Goal: Find specific page/section: Find specific page/section

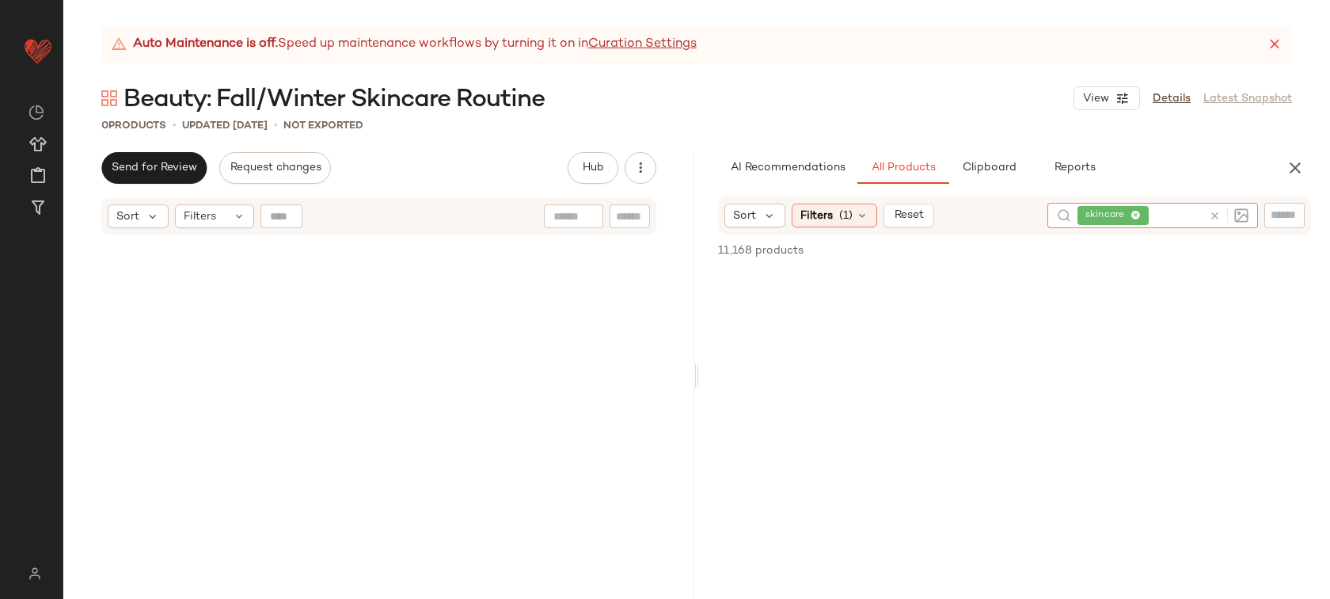
click at [1218, 222] on div at bounding box center [1229, 215] width 40 height 14
click at [1216, 218] on icon at bounding box center [1215, 216] width 12 height 12
click at [799, 162] on span "AI Recommendations" at bounding box center [788, 168] width 116 height 13
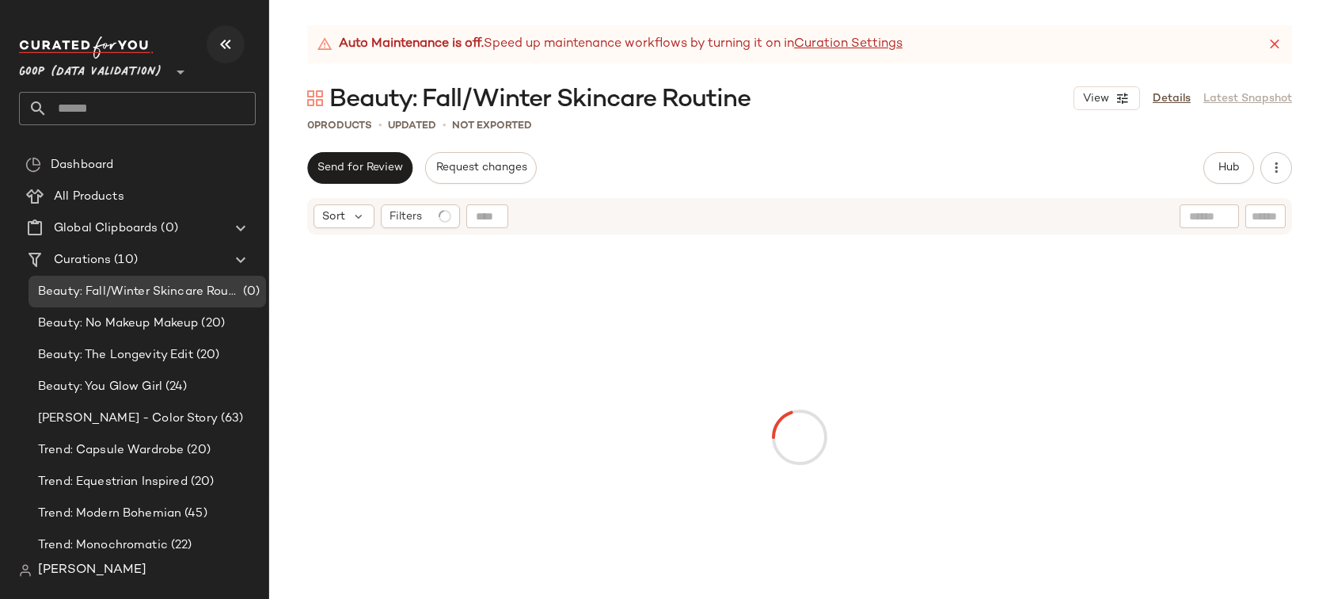
click at [214, 41] on button "button" at bounding box center [226, 44] width 38 height 38
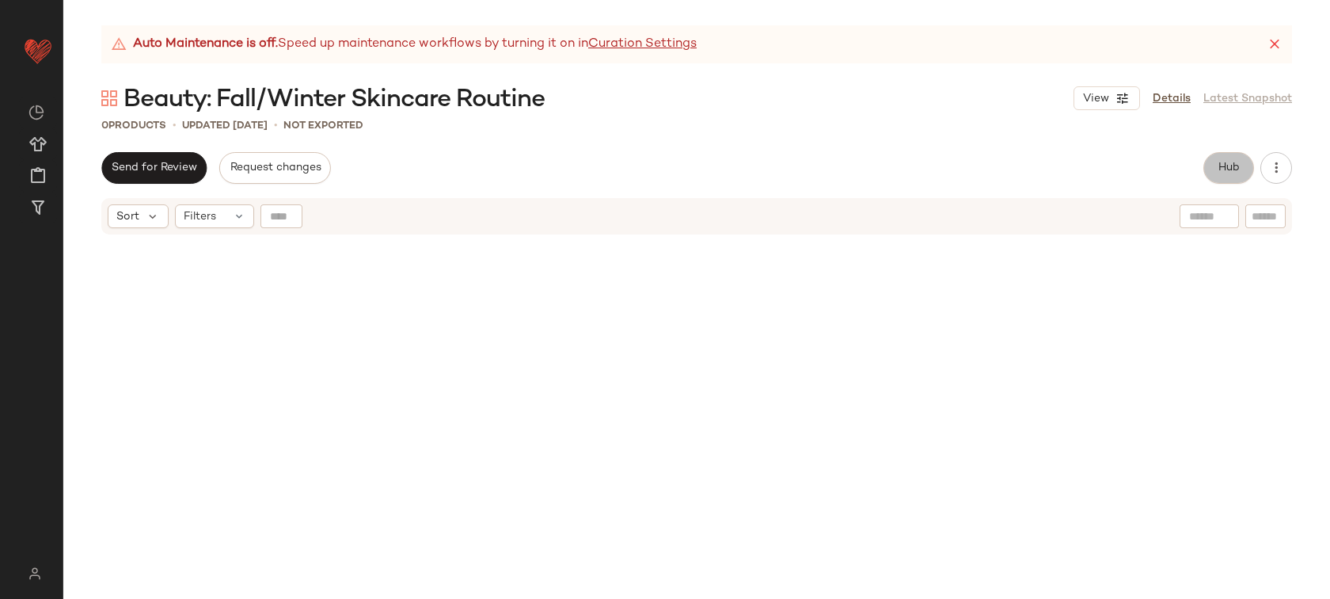
click at [1207, 177] on button "Hub" at bounding box center [1228, 168] width 51 height 32
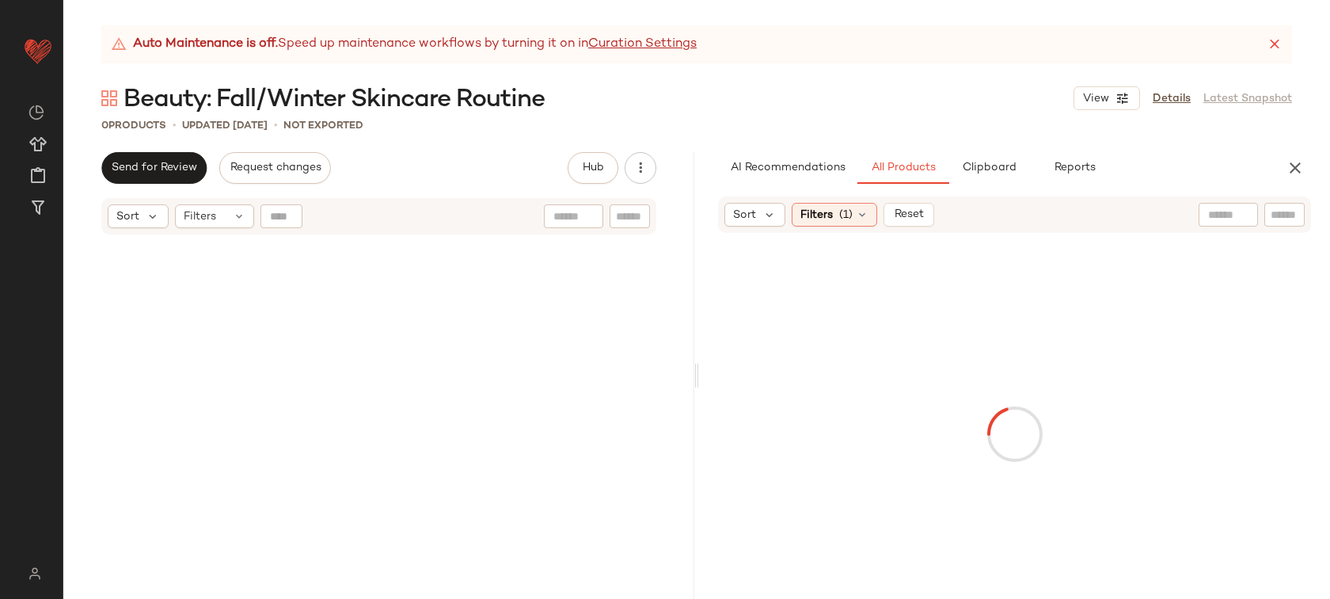
click at [1223, 220] on input "text" at bounding box center [1228, 215] width 40 height 17
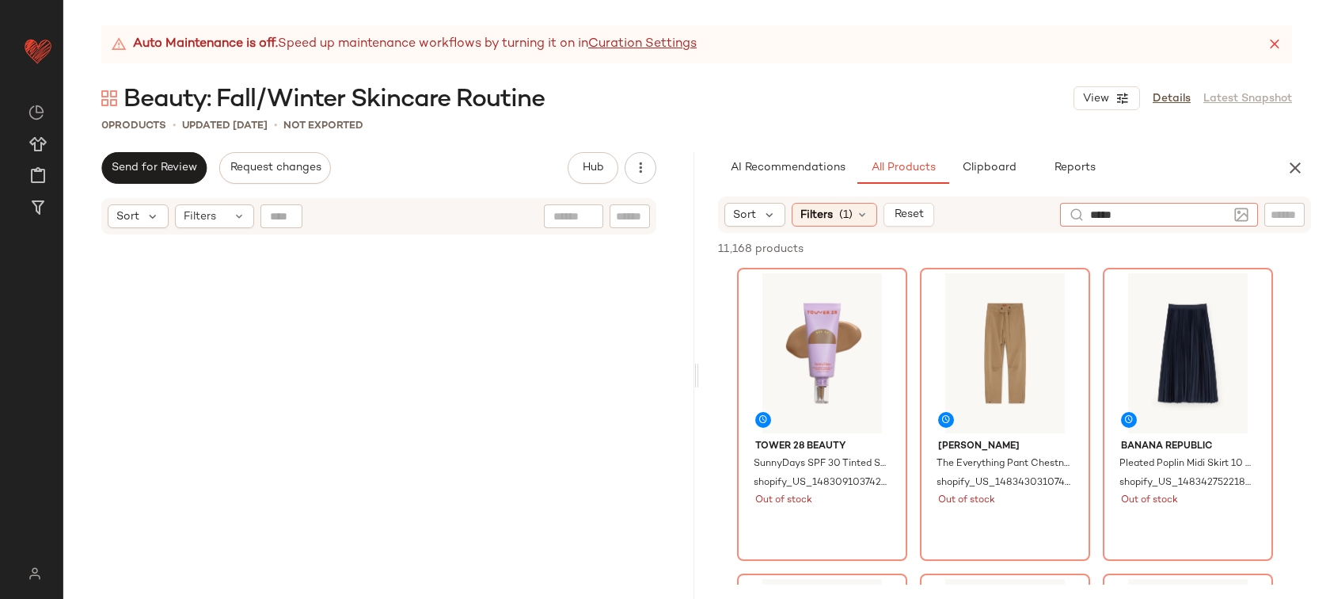
type input "******"
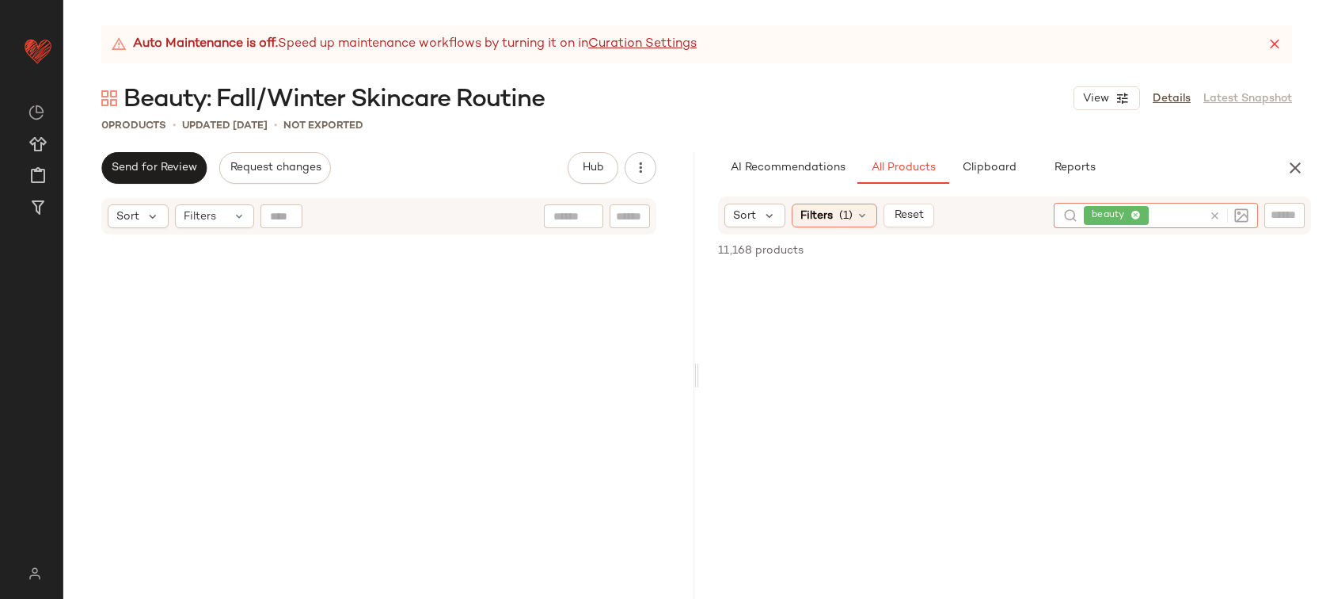
click at [1218, 215] on icon at bounding box center [1215, 216] width 12 height 12
